Goal: Information Seeking & Learning: Learn about a topic

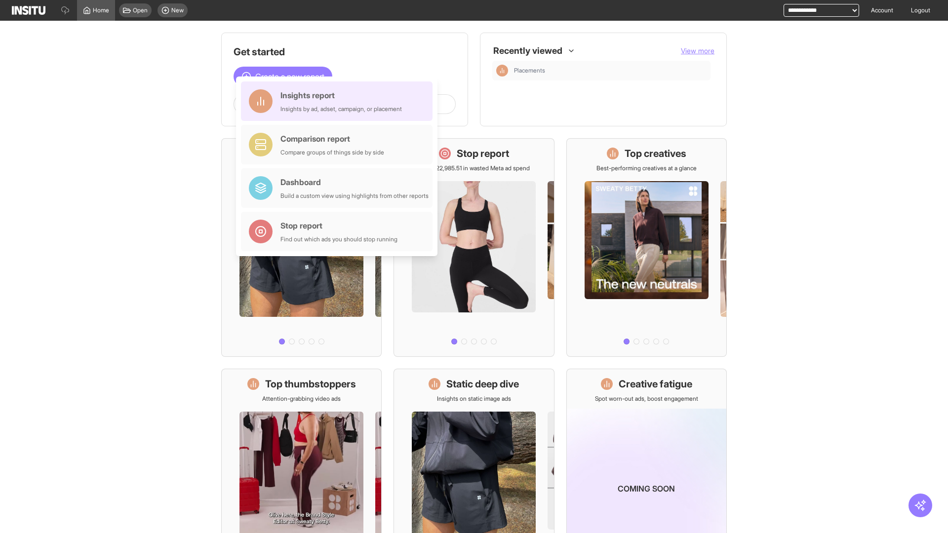
click at [339, 101] on div "Insights report Insights by ad, adset, campaign, or placement" at bounding box center [340, 101] width 121 height 24
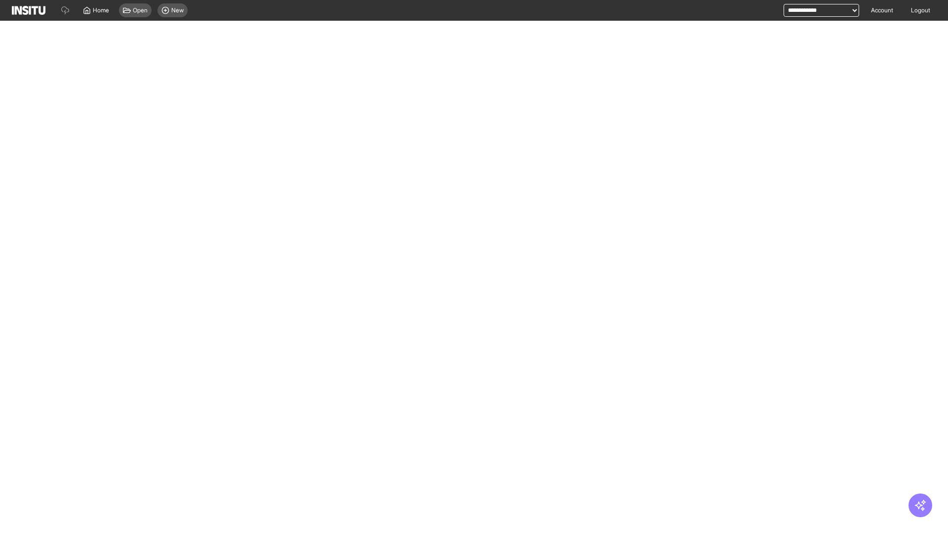
select select "**"
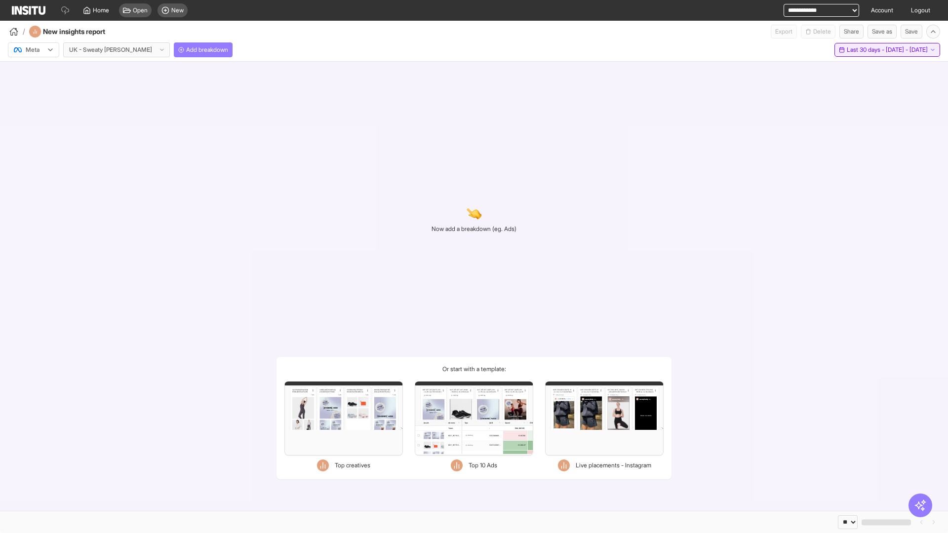
click at [866, 50] on span "Last 30 days - [DATE] - [DATE]" at bounding box center [887, 50] width 81 height 8
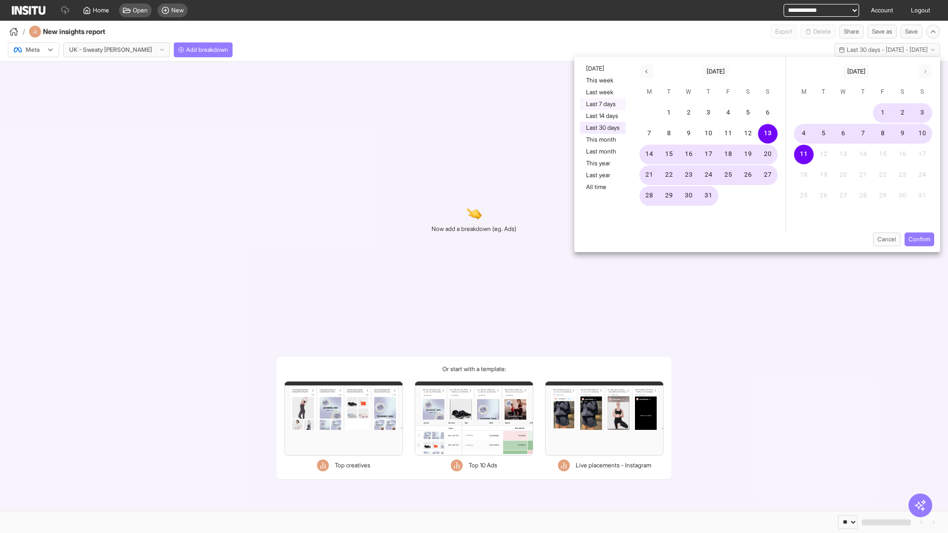
click at [602, 104] on button "Last 7 days" at bounding box center [602, 104] width 45 height 12
